Goal: Information Seeking & Learning: Learn about a topic

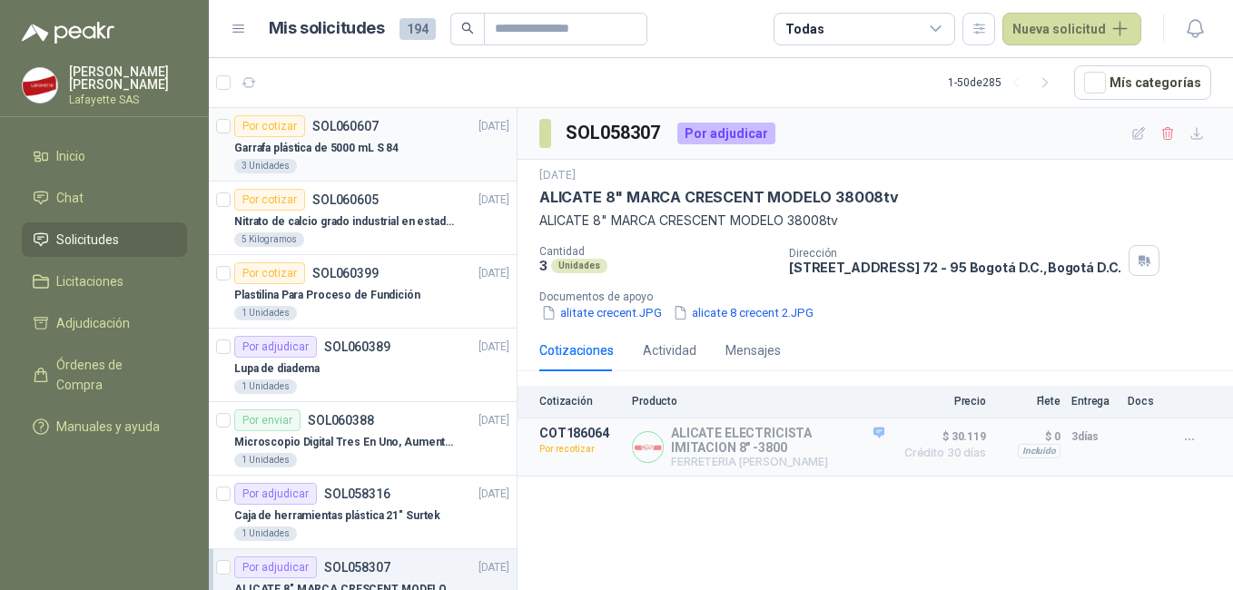
click at [328, 150] on p "Garrafa plástica de 5000 mL S 84" at bounding box center [316, 148] width 164 height 17
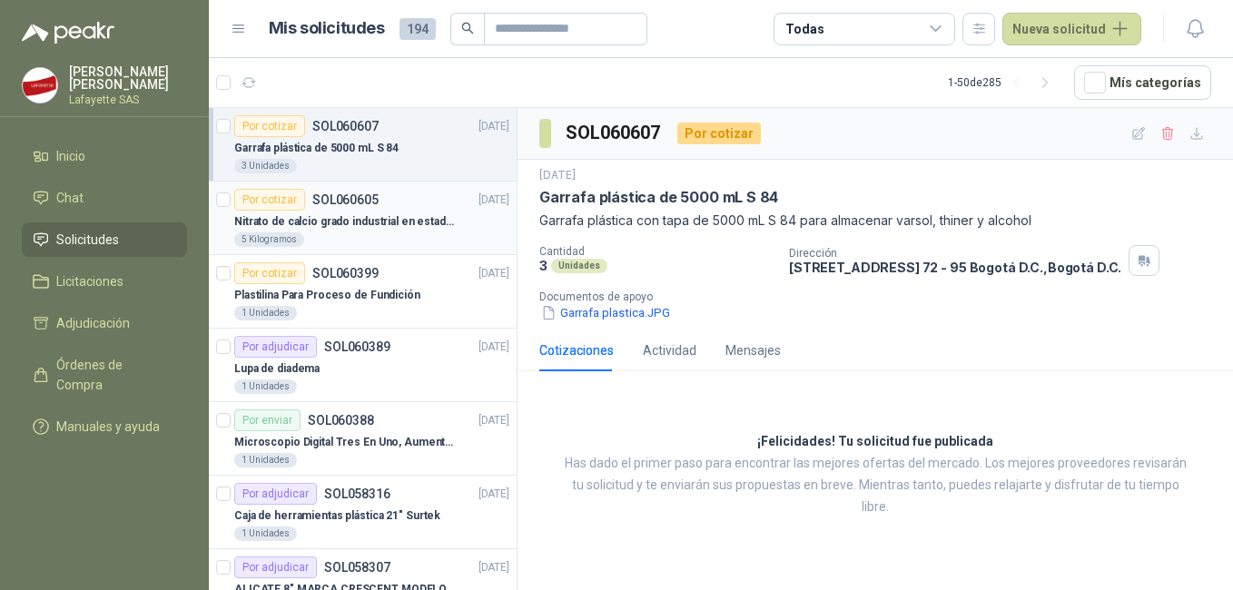
click at [375, 229] on p "Nitrato de calcio grado industrial en estado solido" at bounding box center [347, 221] width 226 height 17
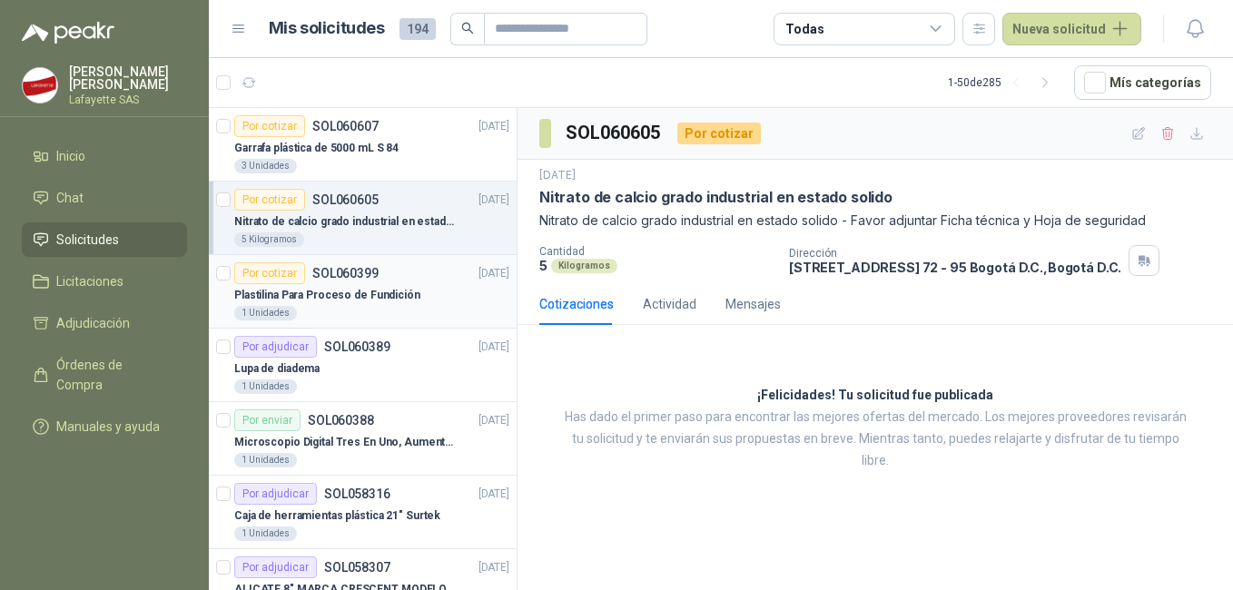
click at [358, 282] on div "Por cotizar SOL060399" at bounding box center [306, 273] width 144 height 22
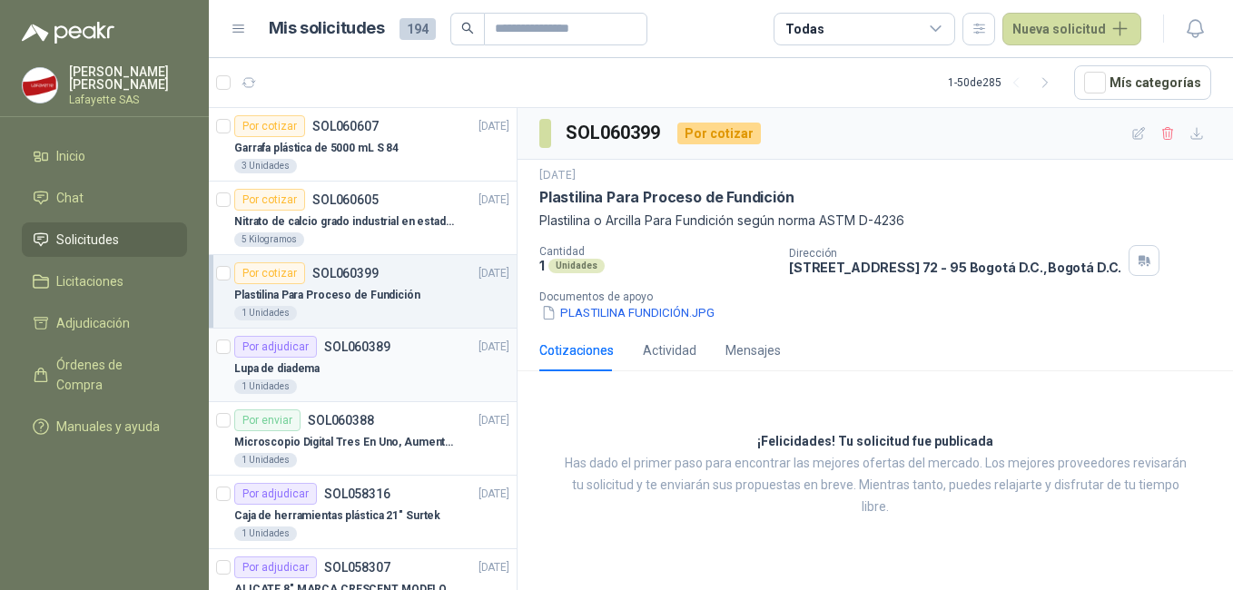
click at [335, 390] on div "1 Unidades" at bounding box center [371, 386] width 275 height 15
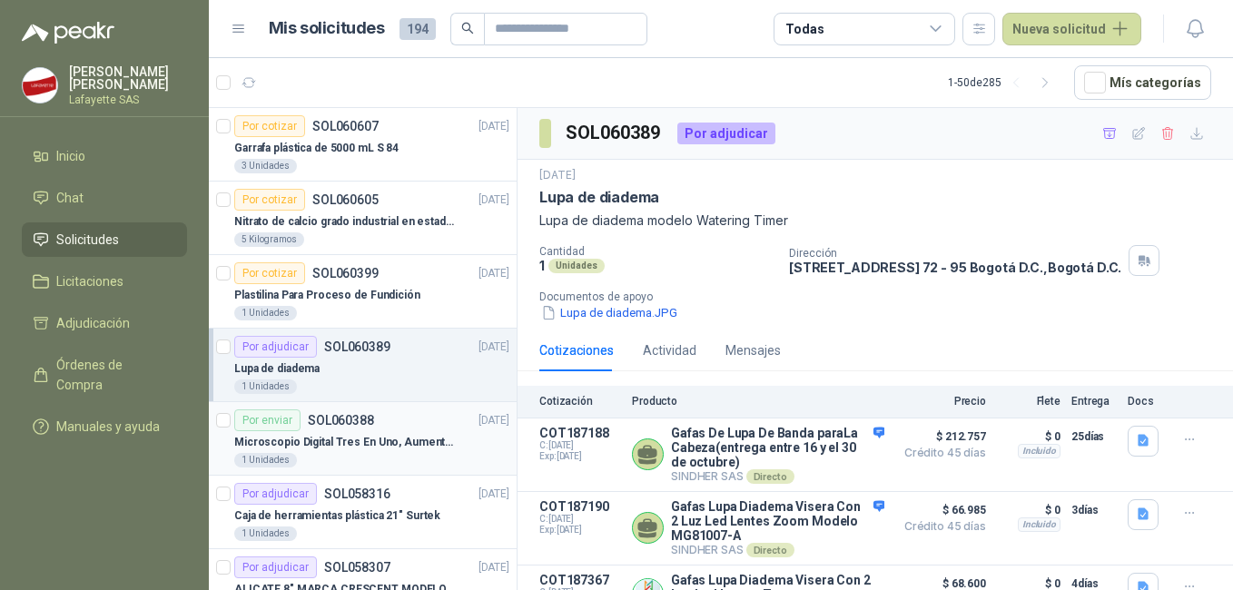
click at [347, 439] on p "Microscopio Digital Tres En Uno, Aumento De 1000x" at bounding box center [347, 442] width 226 height 17
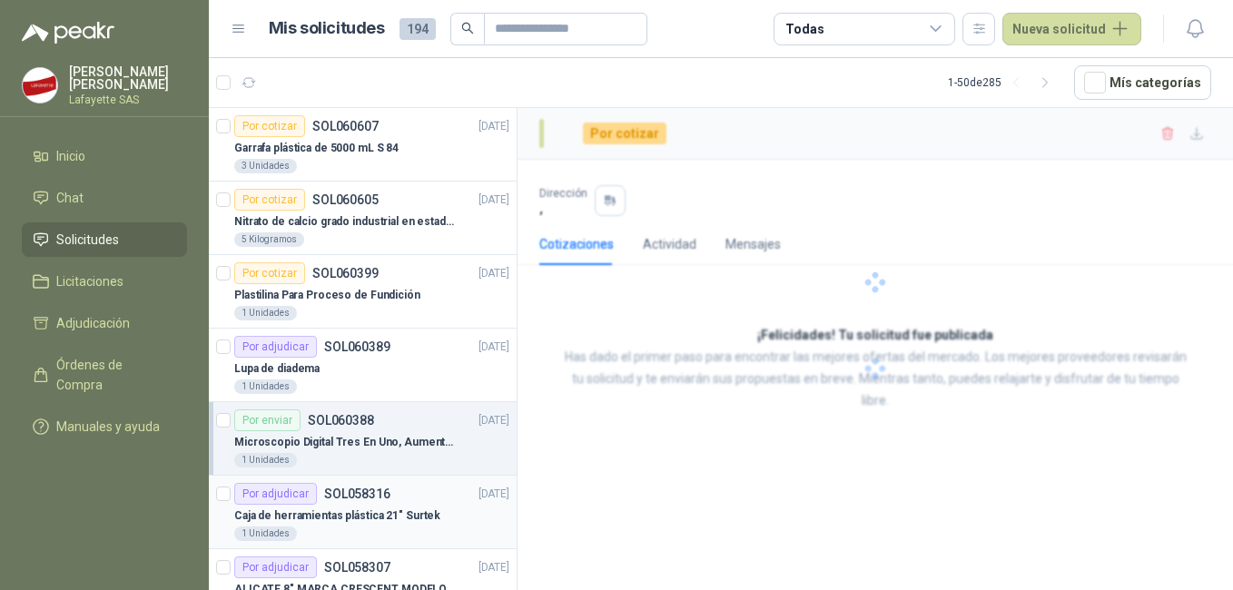
scroll to position [91, 0]
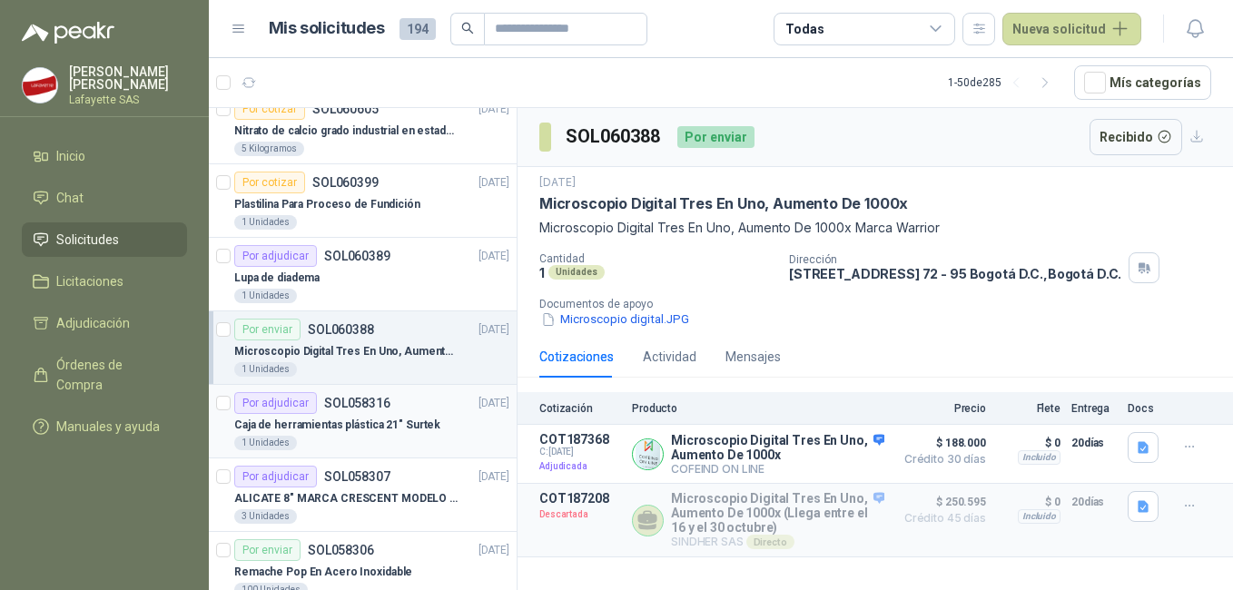
click at [347, 429] on p "Caja de herramientas plástica 21" Surtek" at bounding box center [337, 425] width 206 height 17
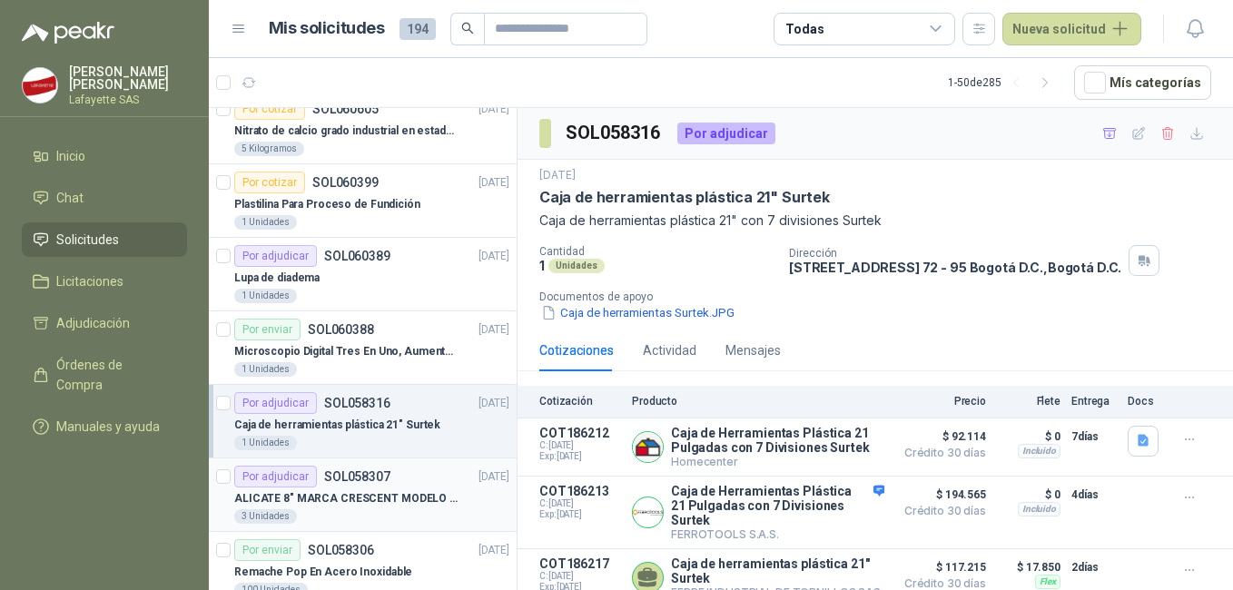
click at [354, 491] on p "ALICATE 8" MARCA CRESCENT MODELO 38008tv" at bounding box center [347, 498] width 226 height 17
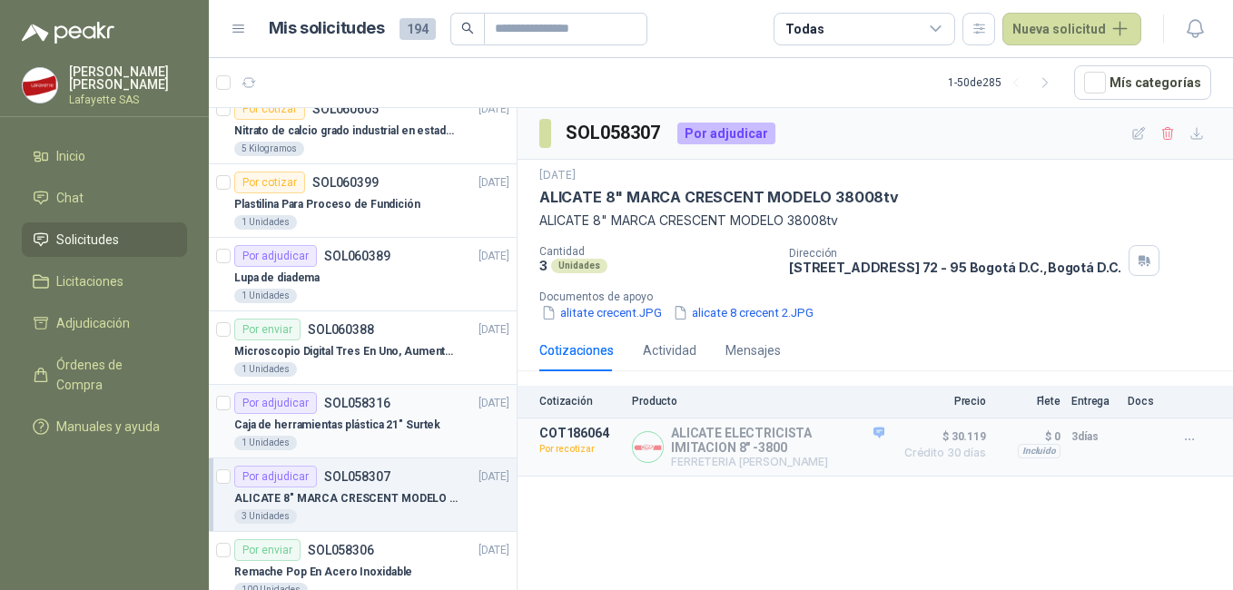
scroll to position [182, 0]
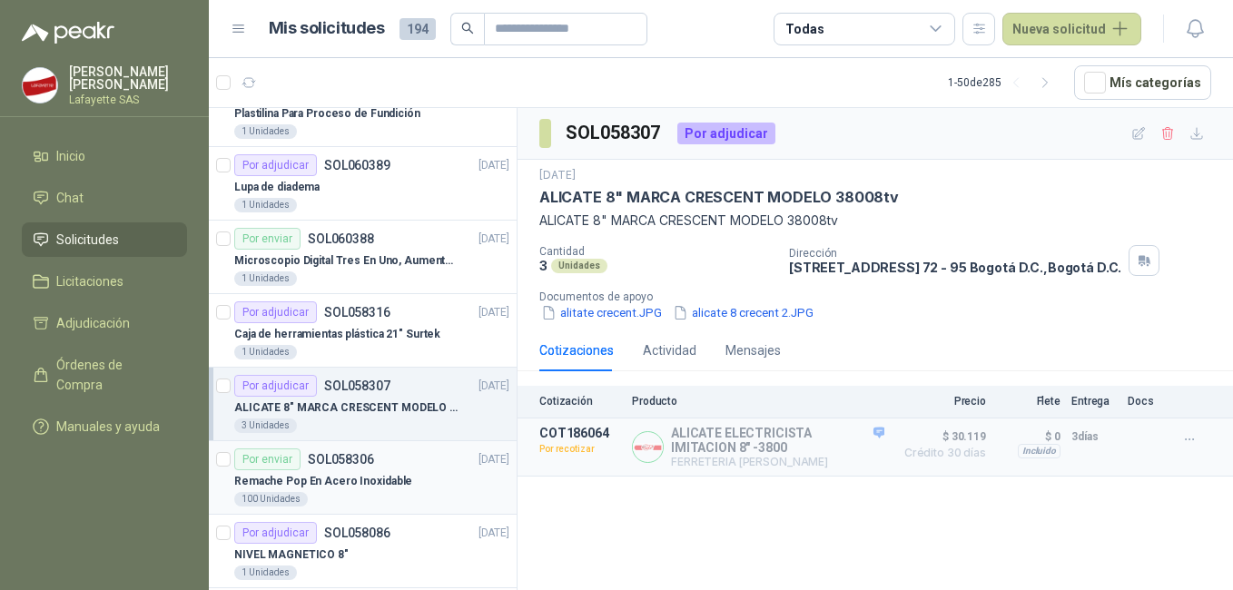
click at [339, 484] on p "Remache Pop En Acero Inoxidable" at bounding box center [323, 481] width 178 height 17
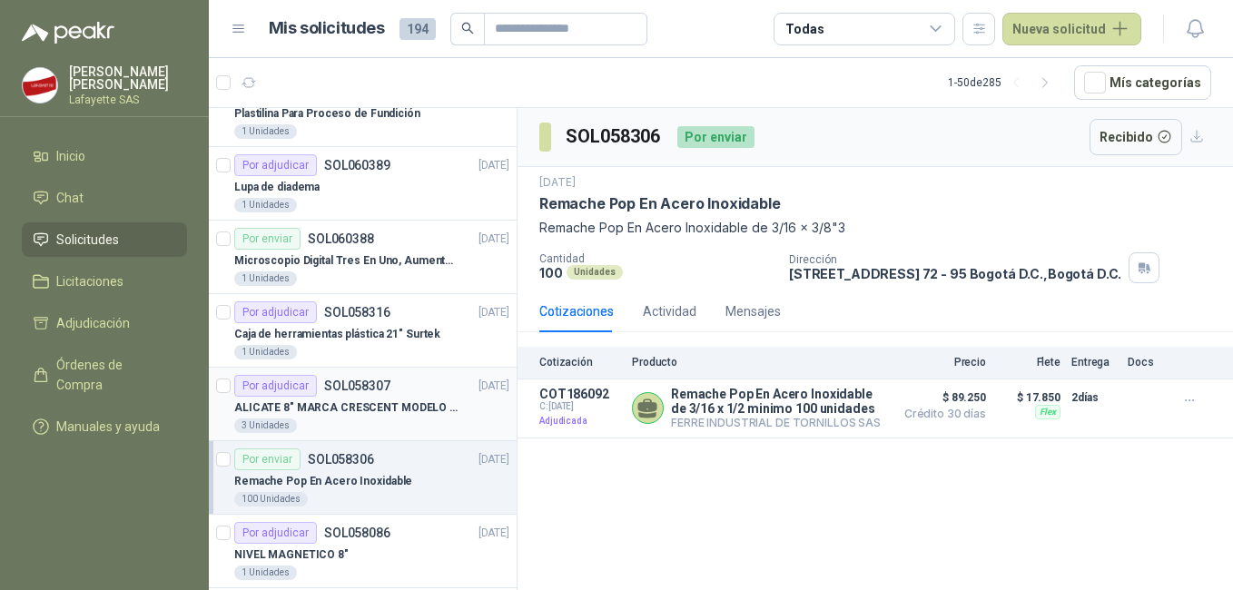
scroll to position [363, 0]
